Goal: Information Seeking & Learning: Learn about a topic

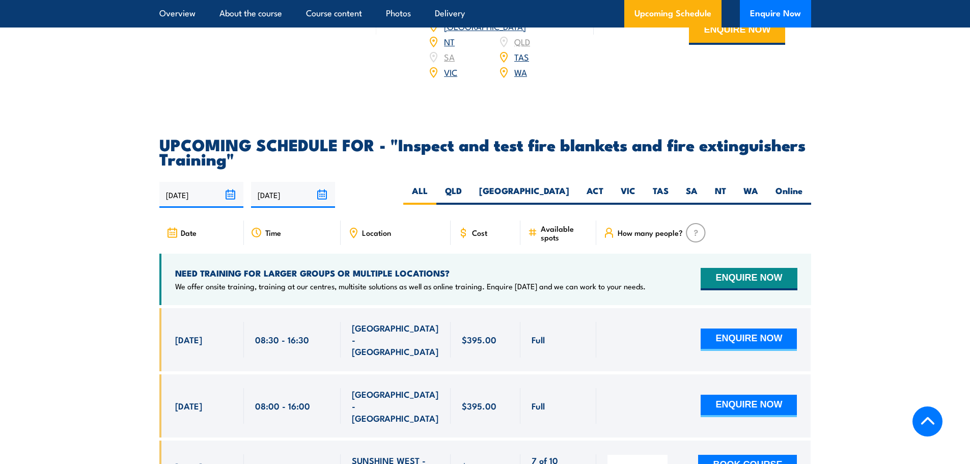
scroll to position [1731, 0]
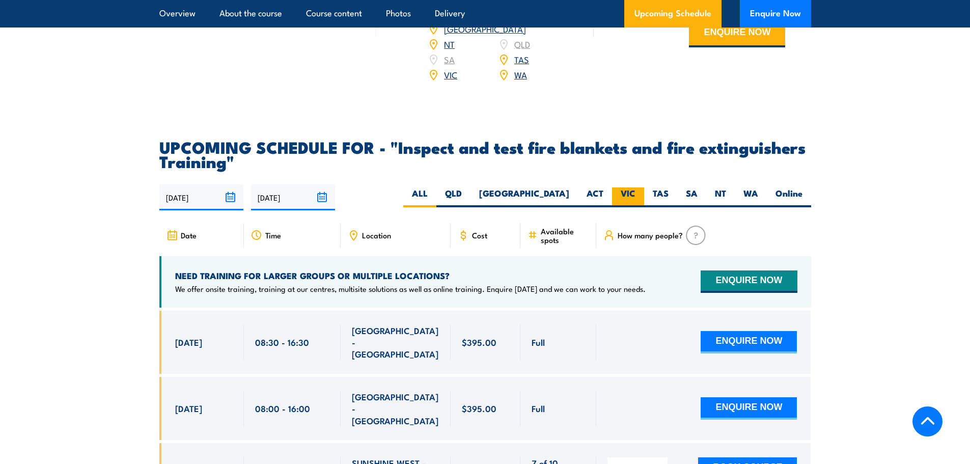
click at [626, 207] on label "VIC" at bounding box center [628, 197] width 32 height 20
click at [635, 194] on input "VIC" at bounding box center [638, 190] width 7 height 7
radio input "true"
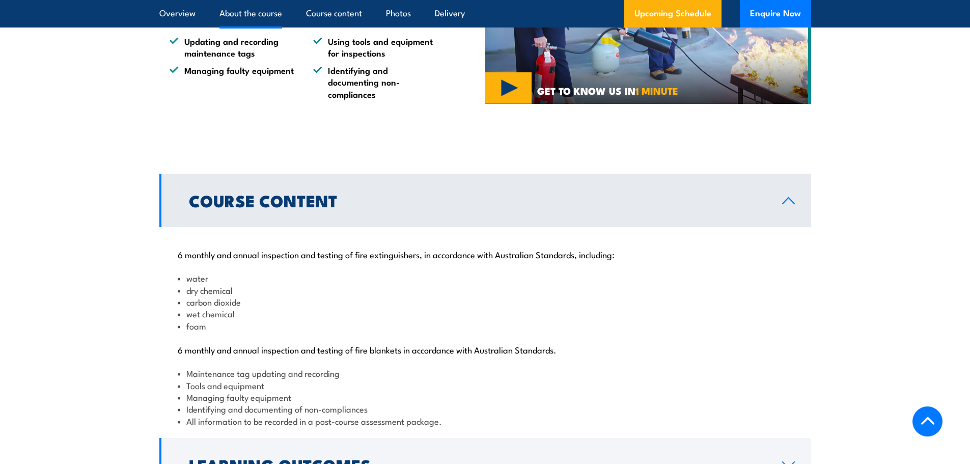
scroll to position [923, 0]
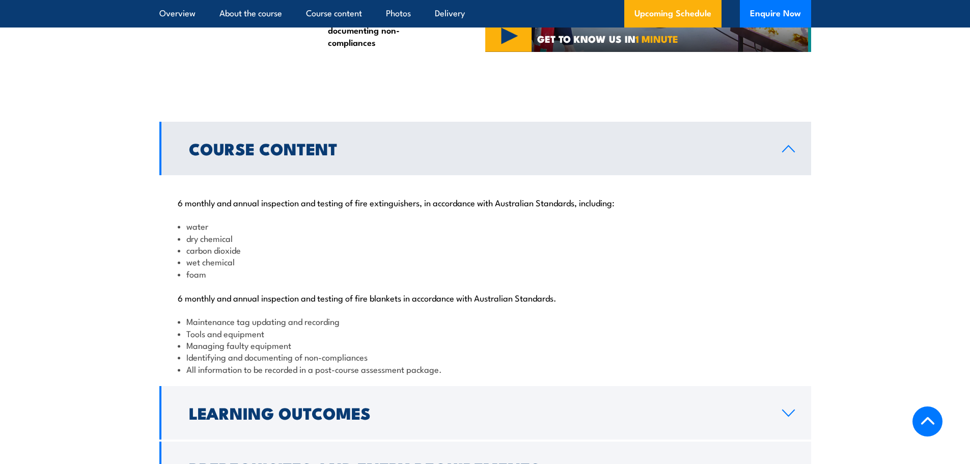
click at [785, 175] on link "Course Content" at bounding box center [485, 148] width 652 height 53
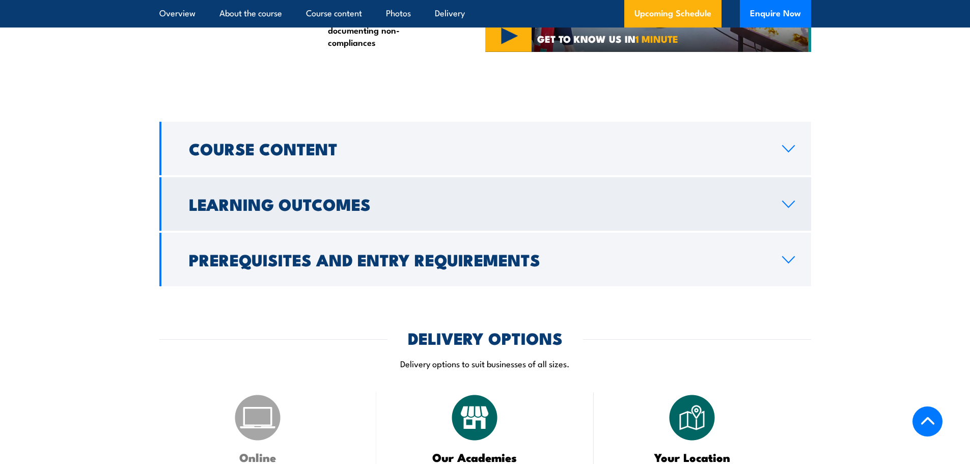
click at [785, 231] on link "Learning Outcomes" at bounding box center [485, 203] width 652 height 53
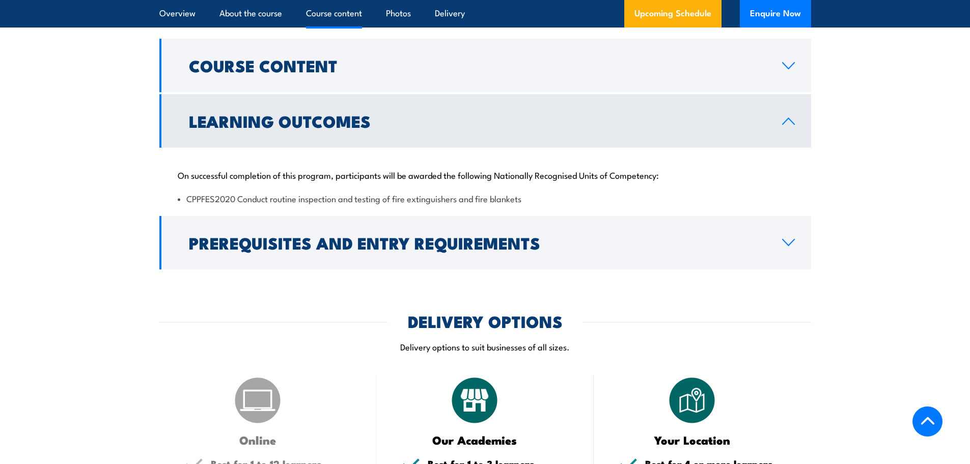
scroll to position [1025, 0]
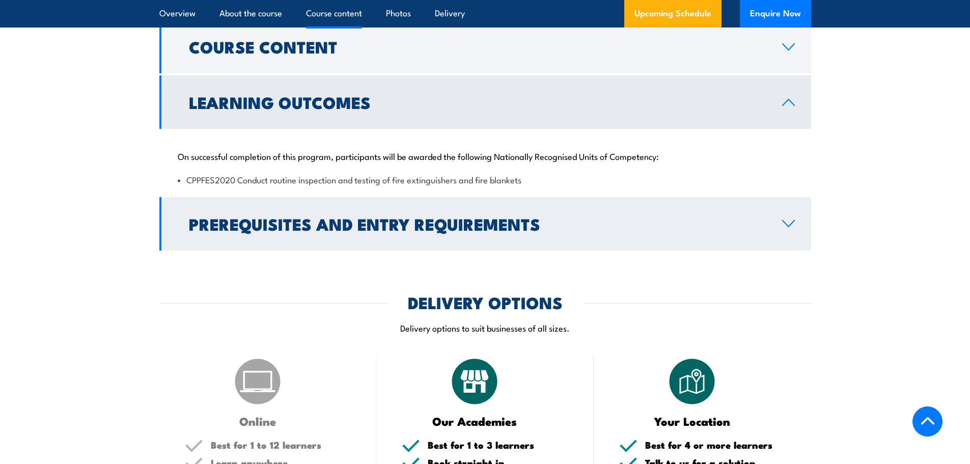
click at [787, 250] on link "Prerequisites and Entry Requirements" at bounding box center [485, 223] width 652 height 53
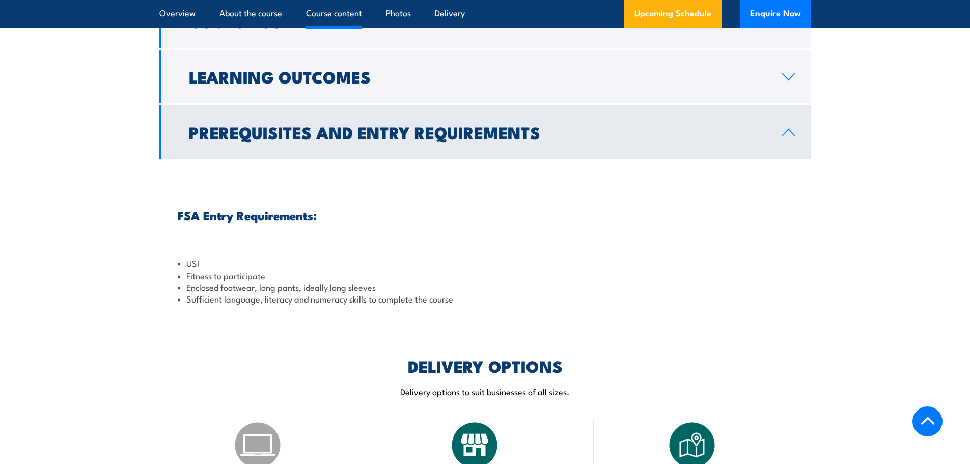
scroll to position [1076, 0]
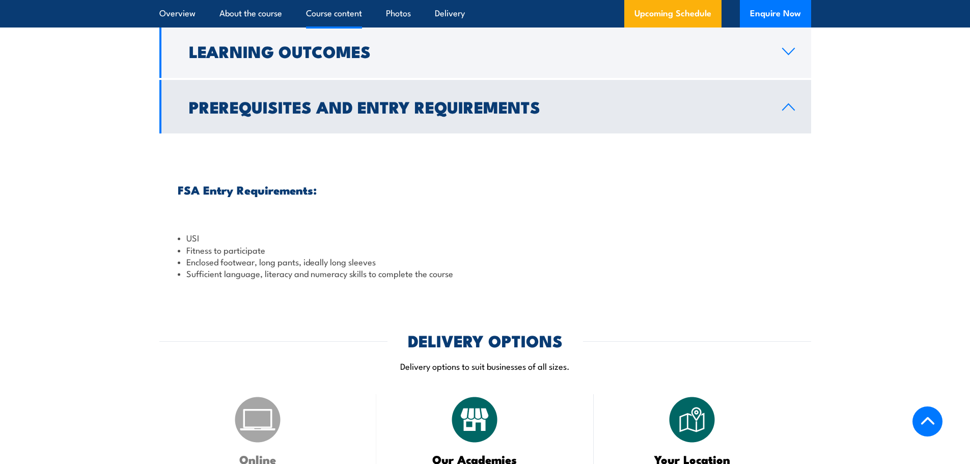
click at [791, 111] on icon at bounding box center [788, 107] width 14 height 8
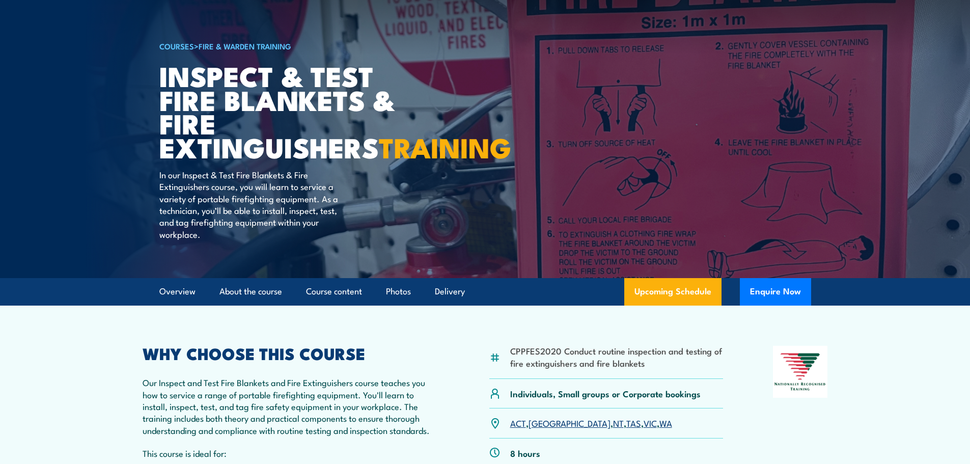
scroll to position [0, 0]
